Goal: Task Accomplishment & Management: Complete application form

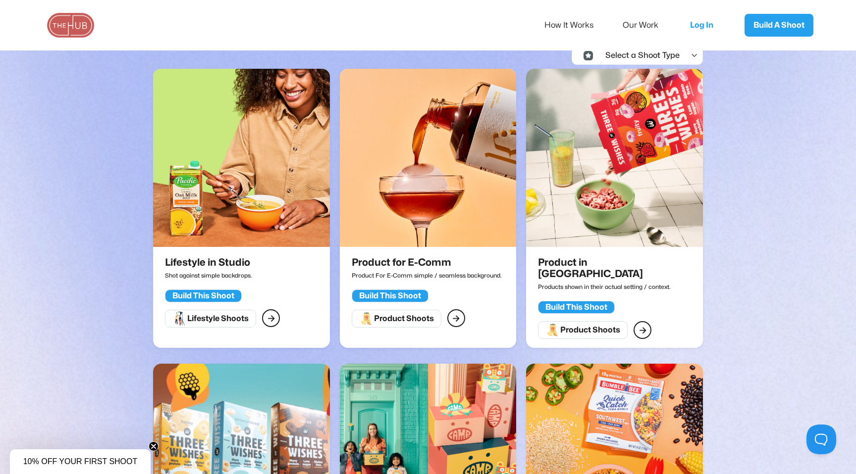
scroll to position [210, 0]
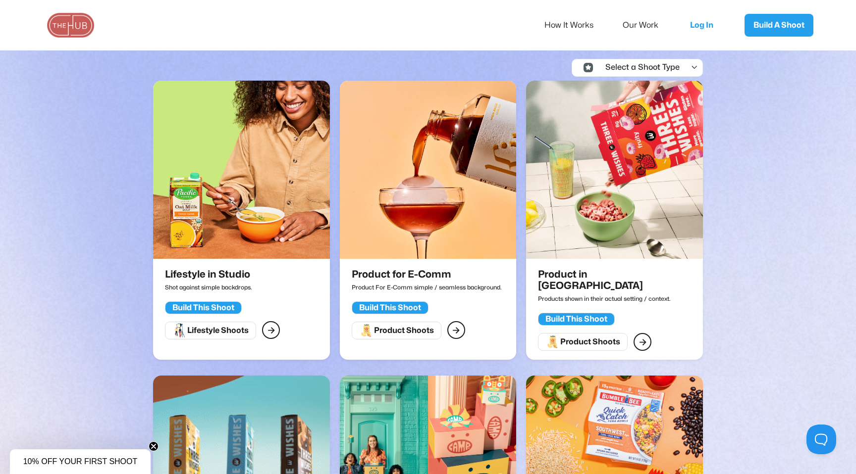
click at [415, 333] on div "Product Shoots" at bounding box center [404, 331] width 60 height 10
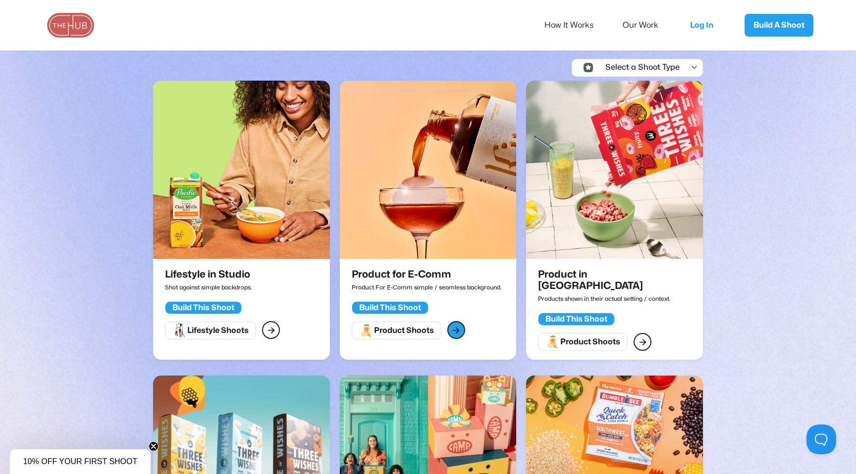
click at [460, 331] on link "" at bounding box center [456, 330] width 18 height 18
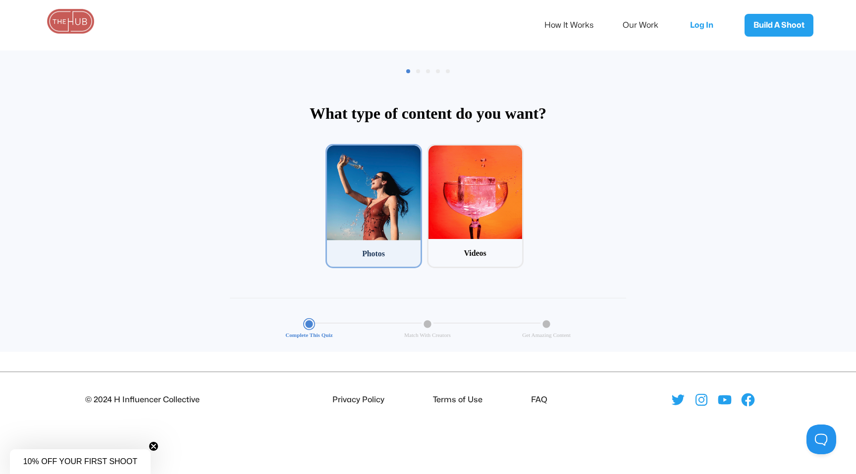
scroll to position [48, 0]
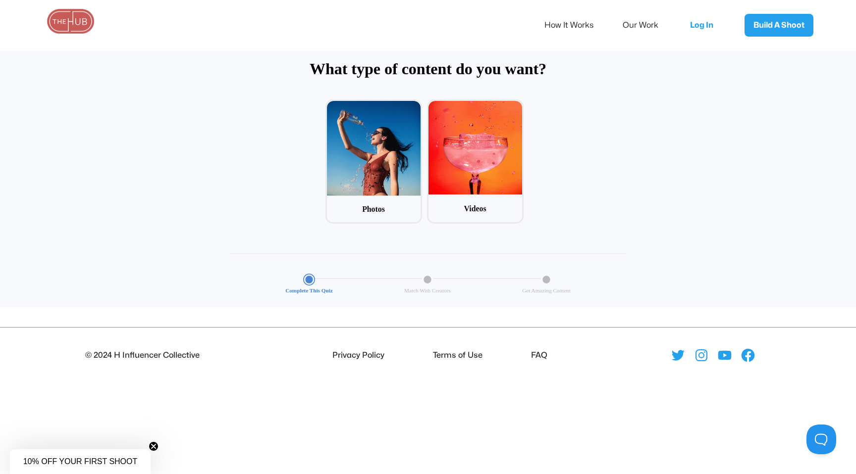
drag, startPoint x: 311, startPoint y: 281, endPoint x: 358, endPoint y: 283, distance: 47.6
click at [358, 283] on div "Complete This Quiz" at bounding box center [309, 284] width 119 height 20
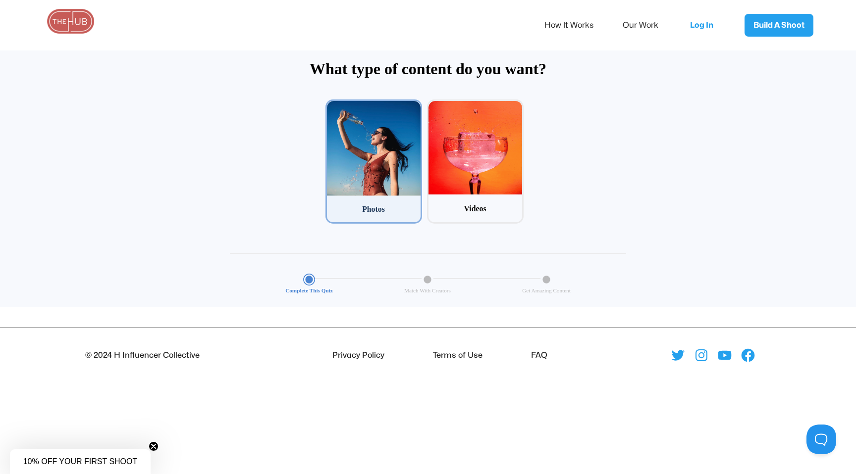
click at [396, 198] on div "Photos" at bounding box center [374, 209] width 94 height 26
click at [332, 106] on input "1 Photos" at bounding box center [328, 103] width 6 height 6
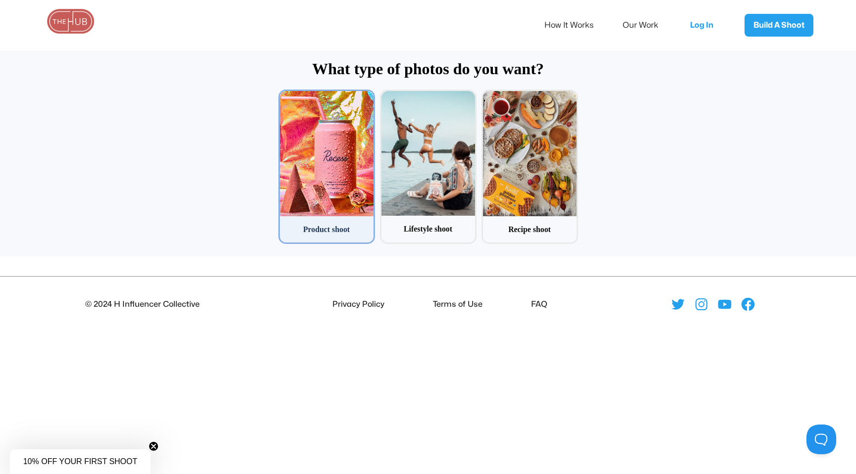
click at [352, 201] on div at bounding box center [327, 153] width 94 height 125
click at [285, 96] on input "1 Product shoot" at bounding box center [281, 93] width 6 height 6
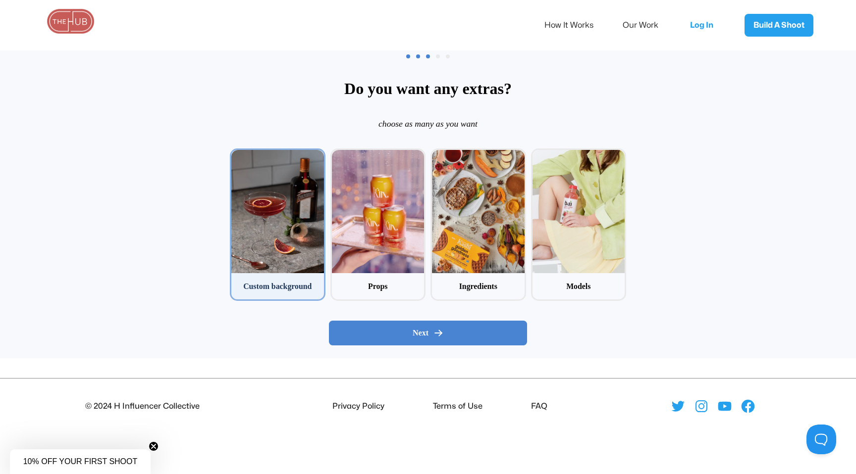
click at [304, 234] on div at bounding box center [277, 211] width 93 height 123
click at [236, 155] on input "1 Custom background" at bounding box center [233, 152] width 6 height 6
checkbox input "true"
click at [413, 334] on span "Next" at bounding box center [421, 333] width 16 height 10
radio input "false"
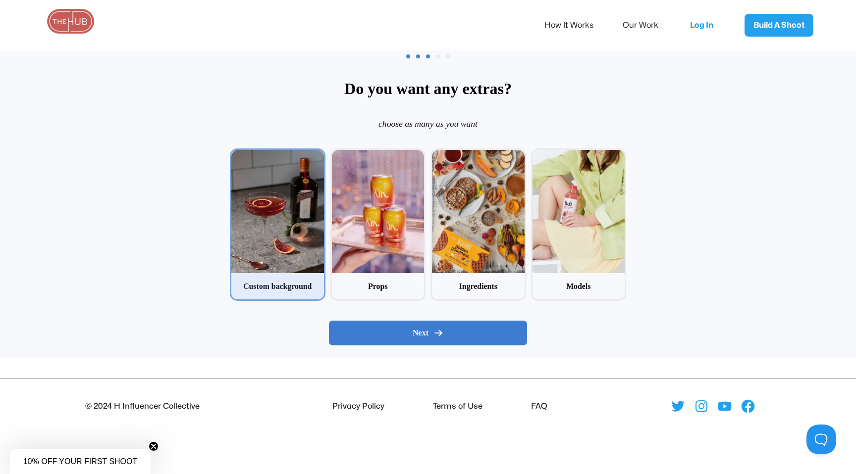
radio input "false"
radio input "true"
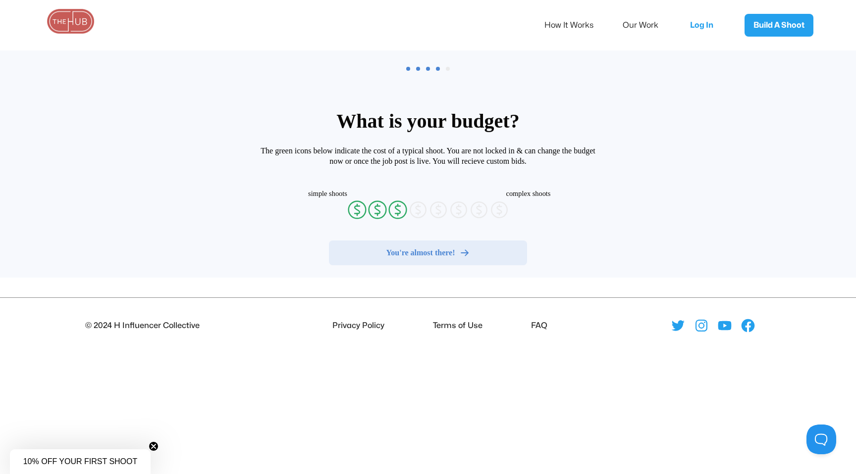
radio input "false"
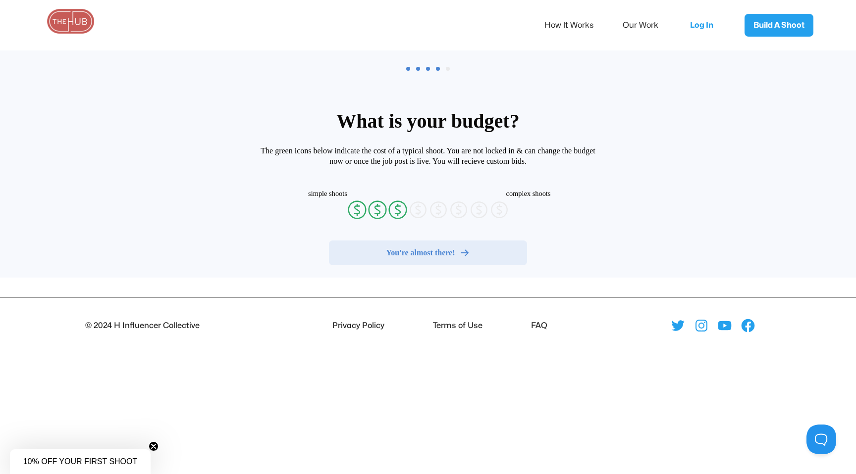
radio input "false"
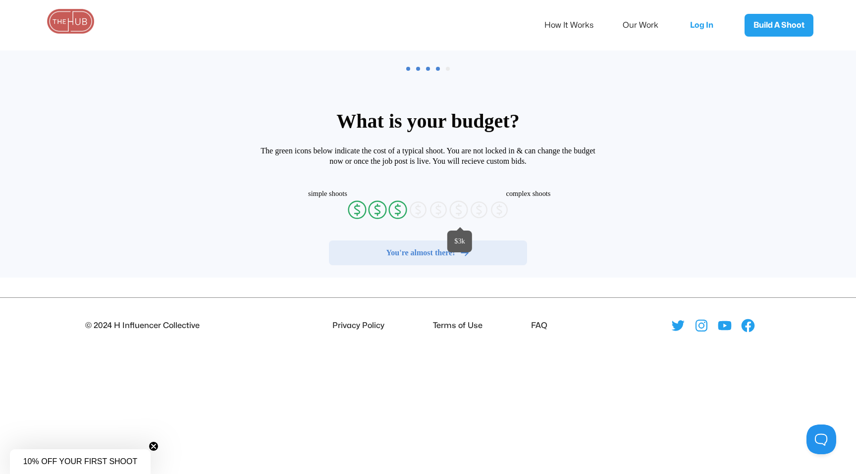
radio input "false"
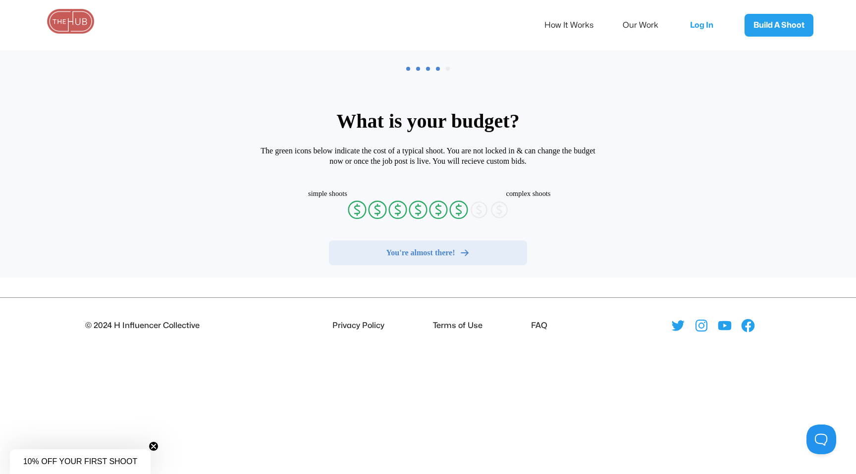
radio input "false"
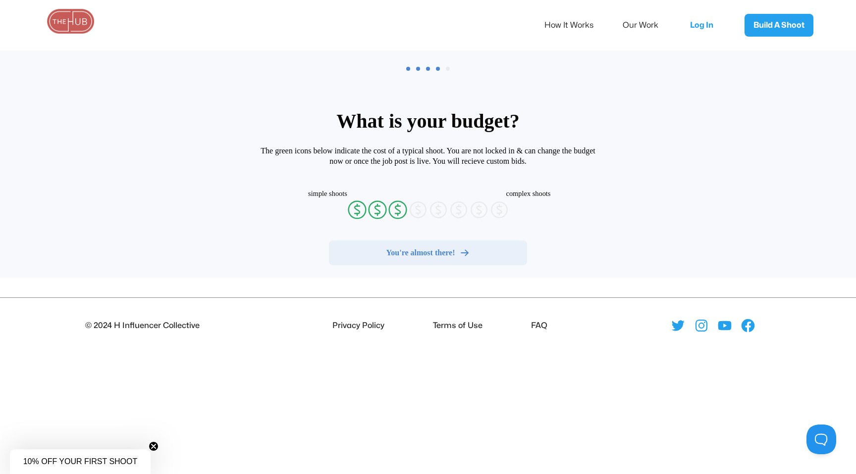
radio input "false"
click at [408, 249] on span "You're almost there!" at bounding box center [420, 253] width 69 height 10
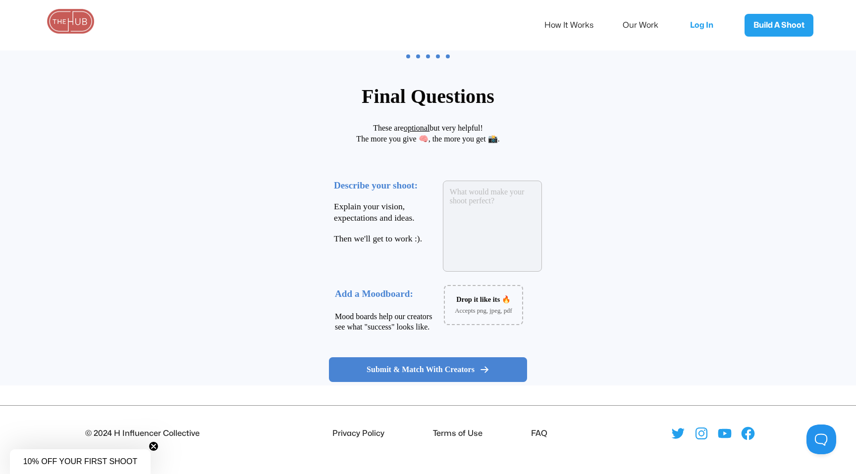
click at [454, 218] on textarea at bounding box center [492, 226] width 99 height 91
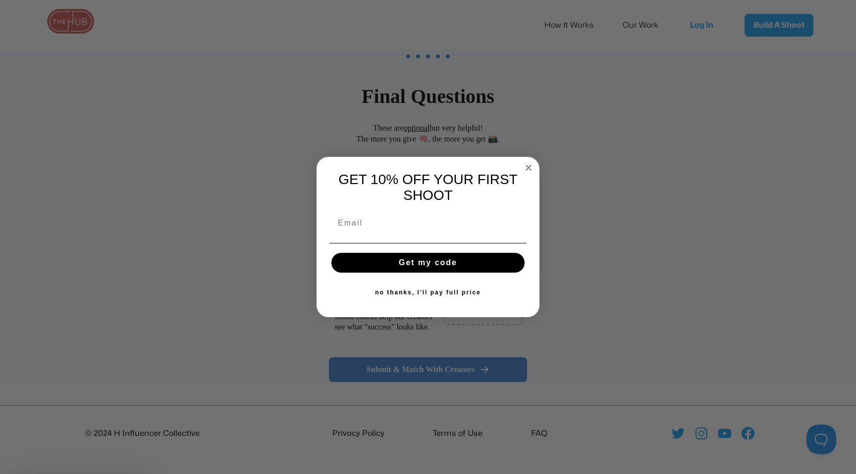
type textarea "shoothin"
type input "g"
click at [529, 162] on circle "Close dialog" at bounding box center [528, 167] width 11 height 11
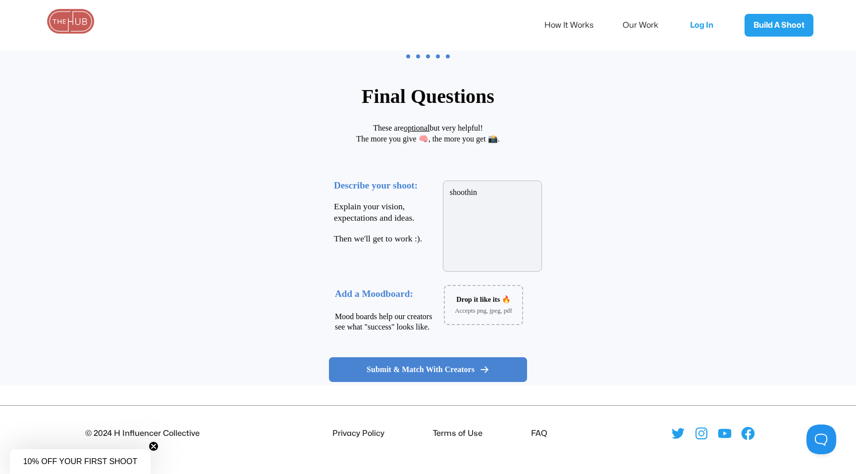
click at [490, 198] on textarea "shoothin" at bounding box center [492, 226] width 99 height 91
type textarea "shooting clothing"
click at [433, 367] on span "Submit & Match With Creators" at bounding box center [421, 370] width 108 height 10
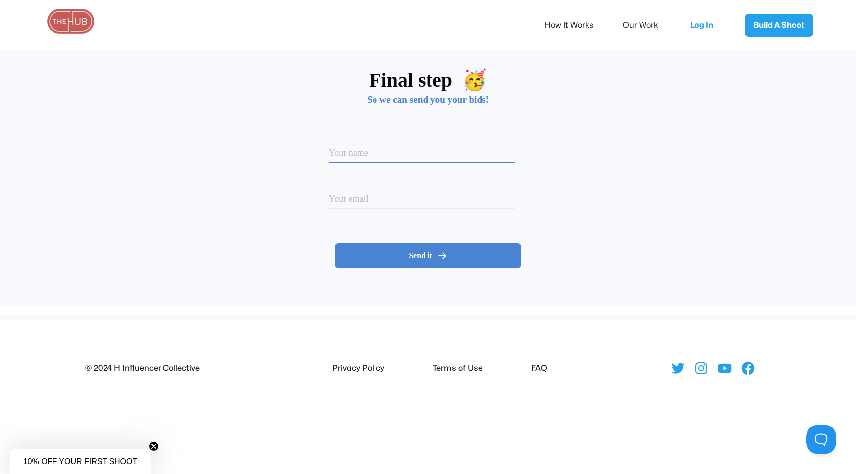
click at [363, 148] on input at bounding box center [422, 154] width 186 height 17
type input "A"
type input "[PERSON_NAME]"
click at [382, 191] on div "Option 1 Option 2 Please enter your email" at bounding box center [428, 206] width 198 height 47
click at [367, 193] on div "Option 1 Option 2 Please enter your email" at bounding box center [428, 206] width 198 height 47
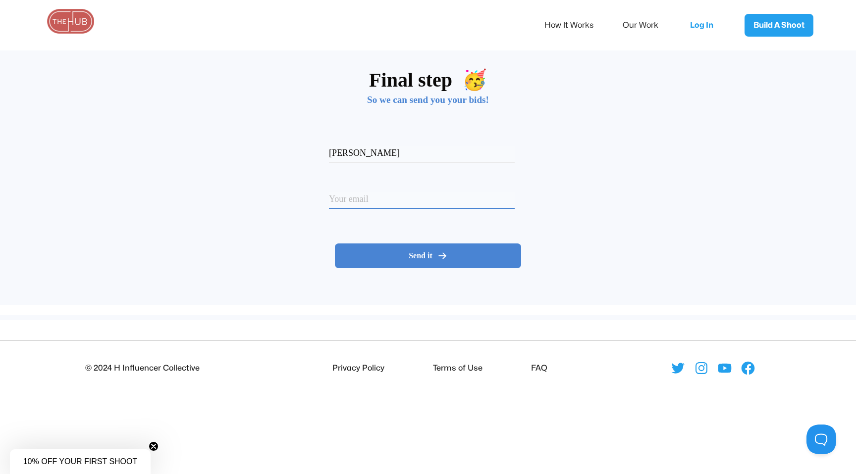
click at [367, 193] on input at bounding box center [422, 201] width 186 height 17
type input "[EMAIL_ADDRESS][DOMAIN_NAME]"
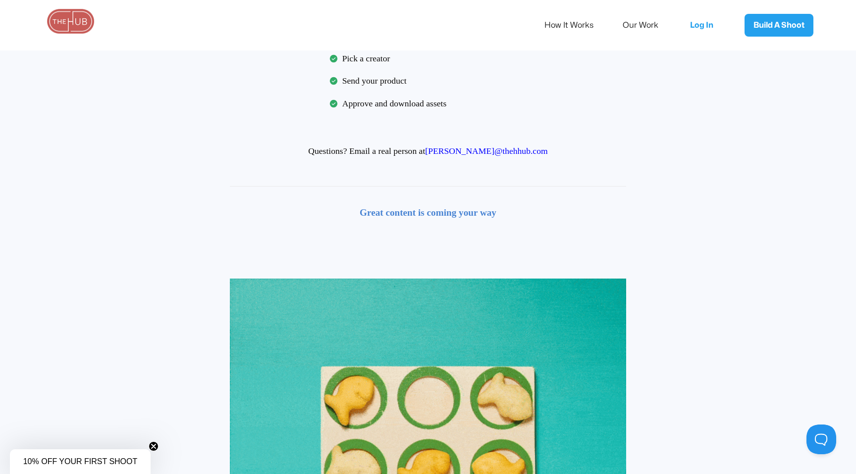
scroll to position [0, 0]
